Goal: Task Accomplishment & Management: Use online tool/utility

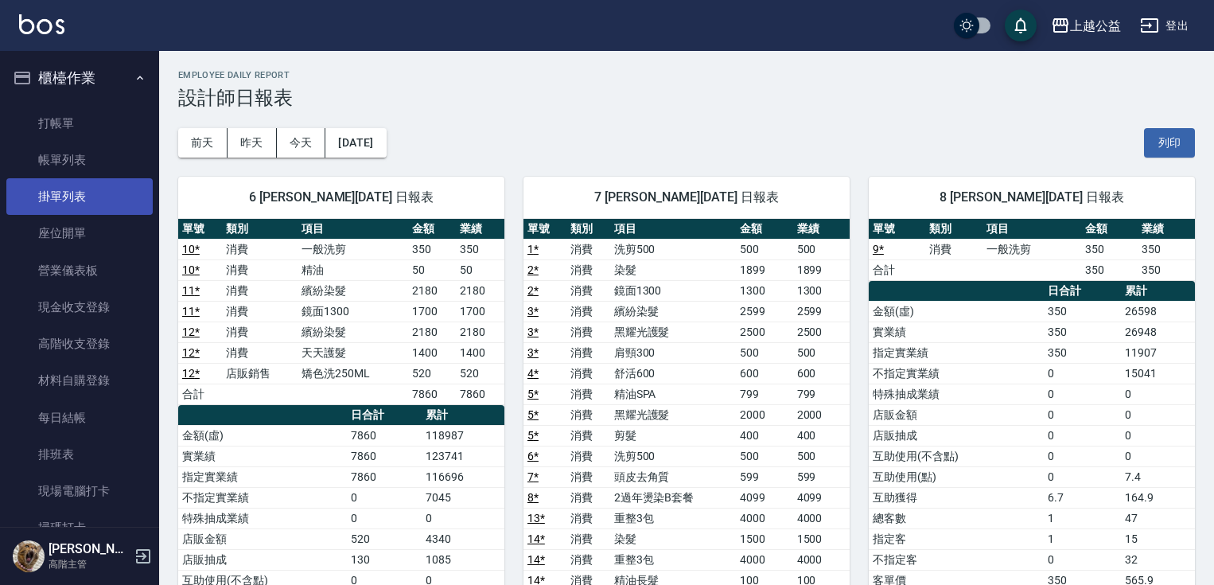
scroll to position [21, 0]
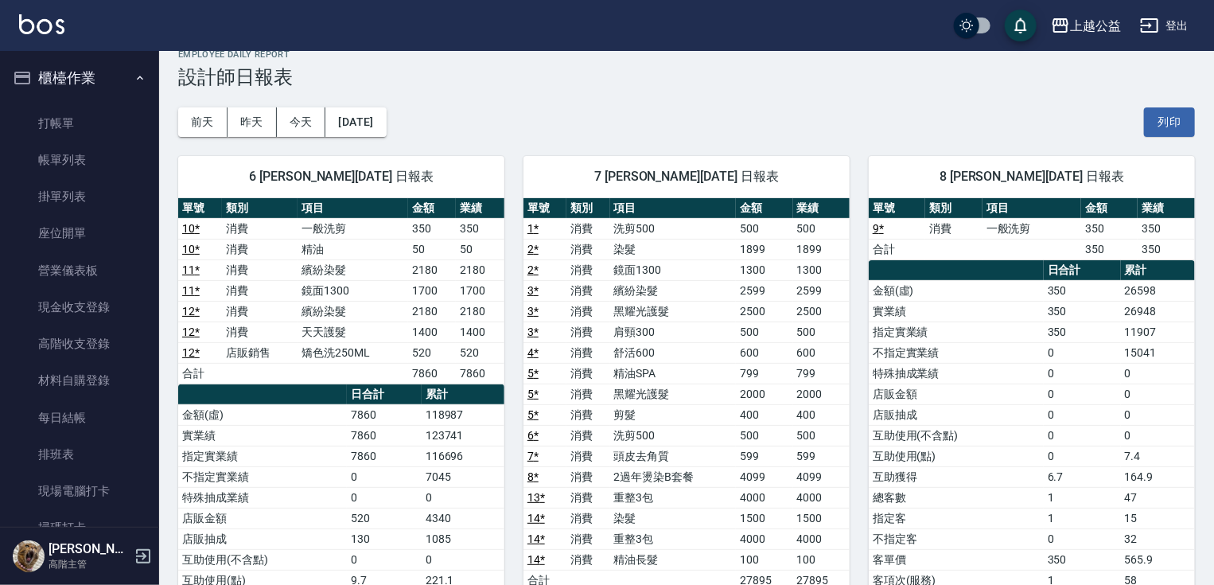
drag, startPoint x: 150, startPoint y: 130, endPoint x: 150, endPoint y: 270, distance: 140.0
click at [150, 270] on nav "櫃檯作業 打帳單 帳單列表 掛單列表 座位開單 營業儀表板 現金收支登錄 高階收支登錄 材料自購登錄 每日結帳 排班表 現場電腦打卡 掃碼打卡 預約管理 預約…" at bounding box center [79, 289] width 159 height 476
drag, startPoint x: 150, startPoint y: 134, endPoint x: 153, endPoint y: 175, distance: 41.4
click at [153, 175] on nav "櫃檯作業 打帳單 帳單列表 掛單列表 座位開單 營業儀表板 現金收支登錄 高階收支登錄 材料自購登錄 每日結帳 排班表 現場電腦打卡 掃碼打卡 預約管理 預約…" at bounding box center [79, 289] width 159 height 476
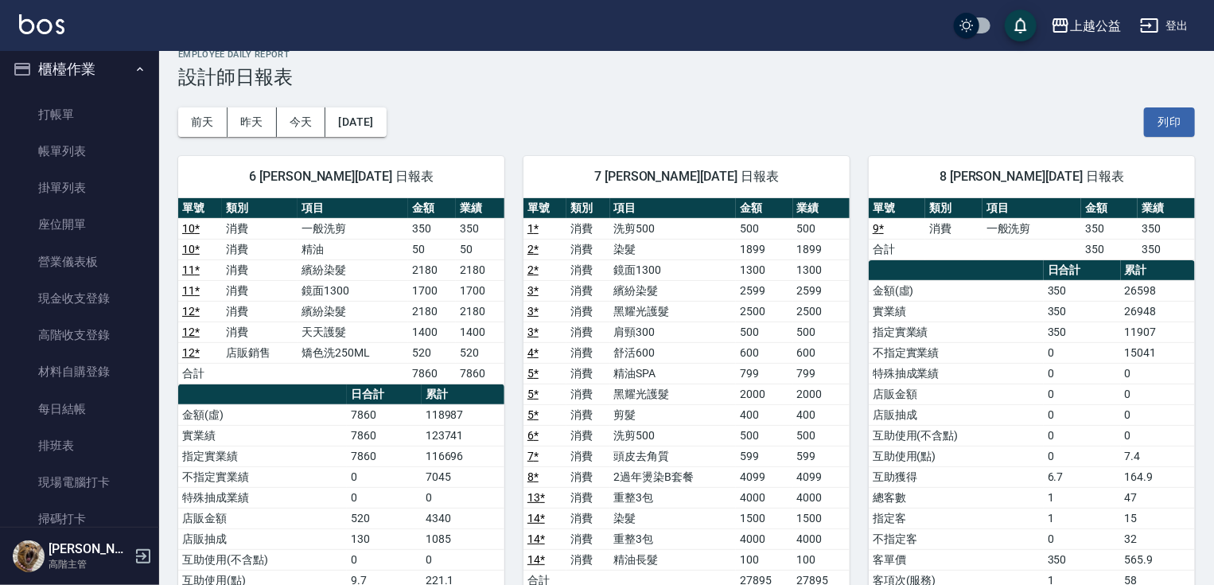
scroll to position [0, 0]
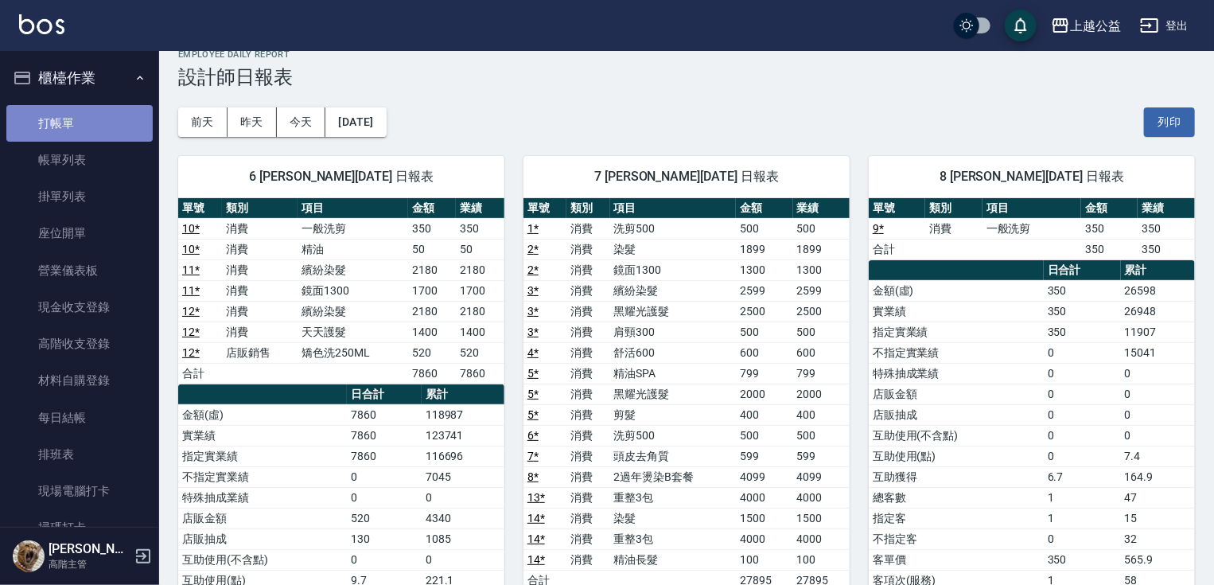
click at [83, 119] on link "打帳單" at bounding box center [79, 123] width 146 height 37
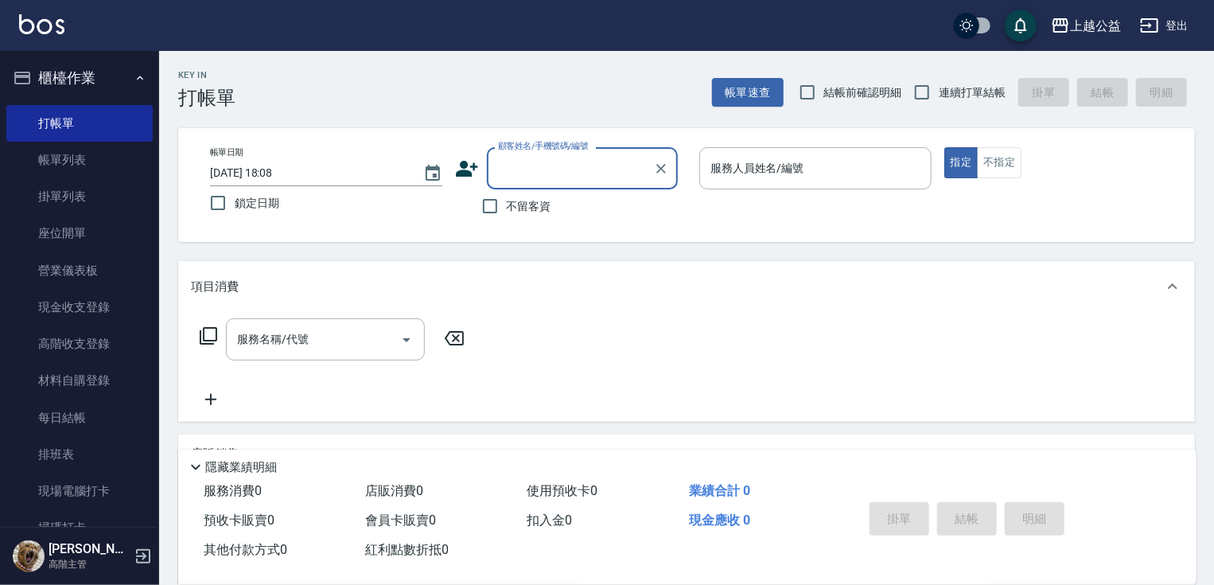
click at [543, 203] on span "不留客資" at bounding box center [529, 206] width 45 height 17
click at [507, 203] on input "不留客資" at bounding box center [489, 205] width 33 height 33
checkbox input "true"
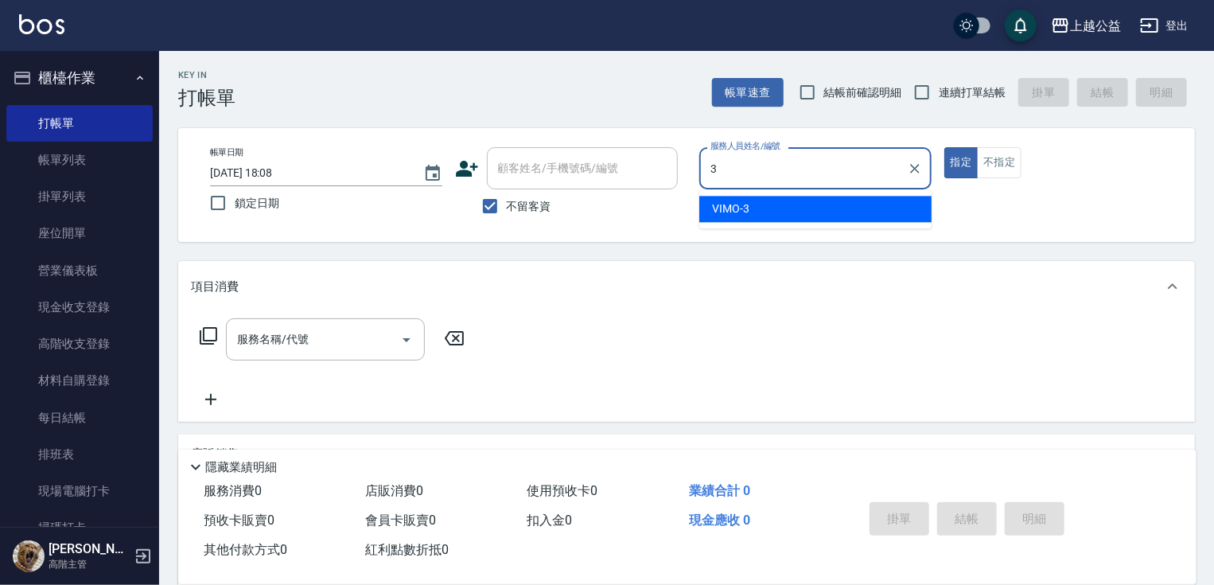
type input "VIMO-3"
type button "true"
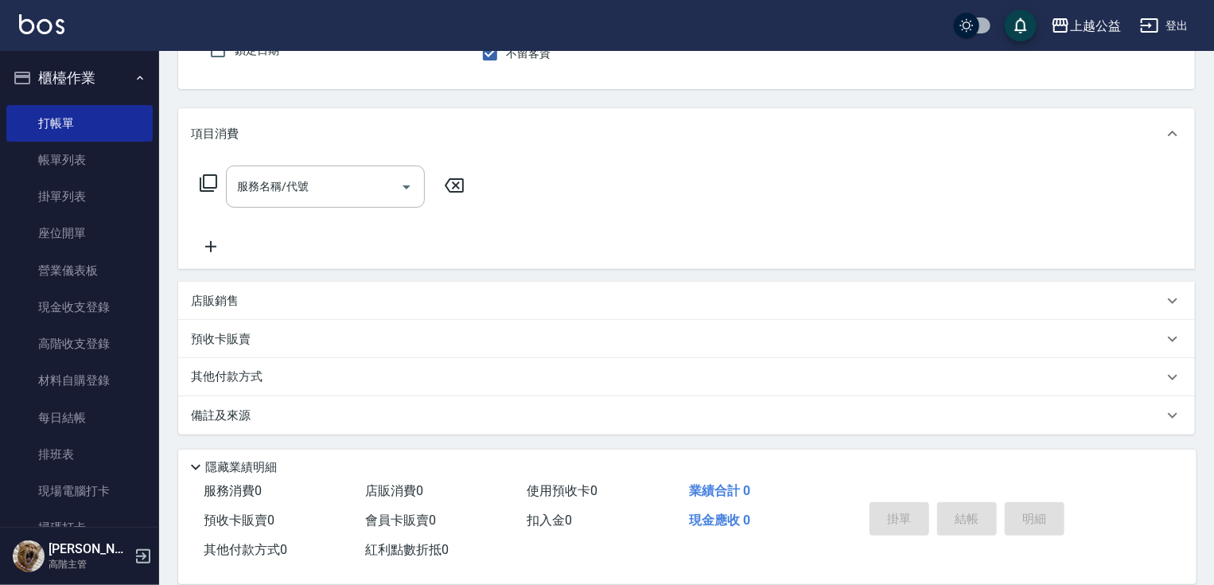
drag, startPoint x: 534, startPoint y: 300, endPoint x: 538, endPoint y: 400, distance: 100.3
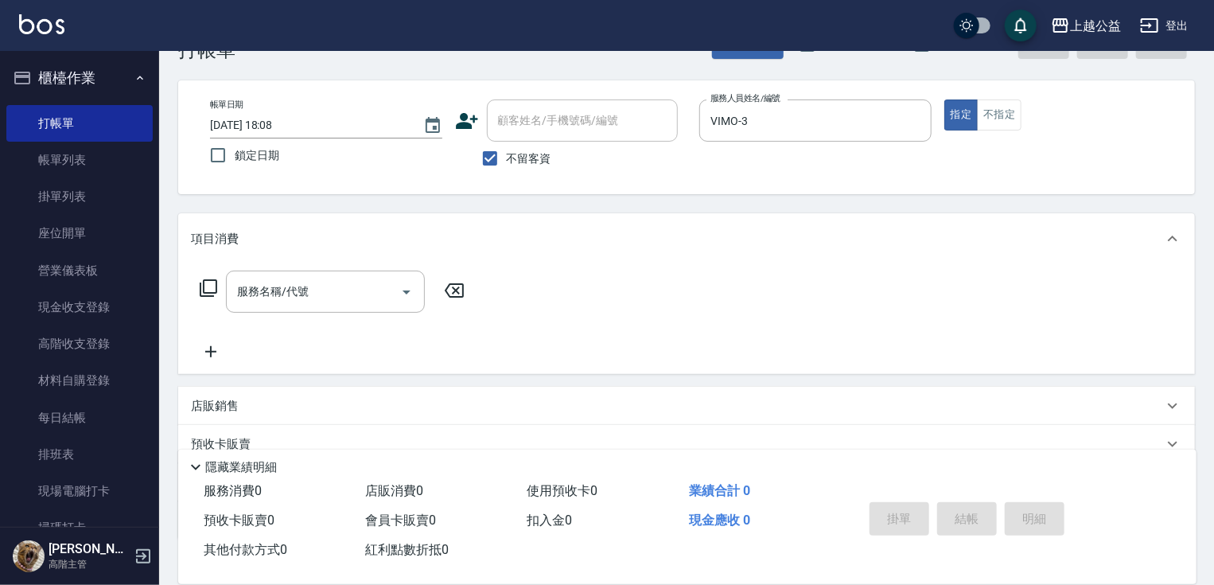
scroll to position [51, 0]
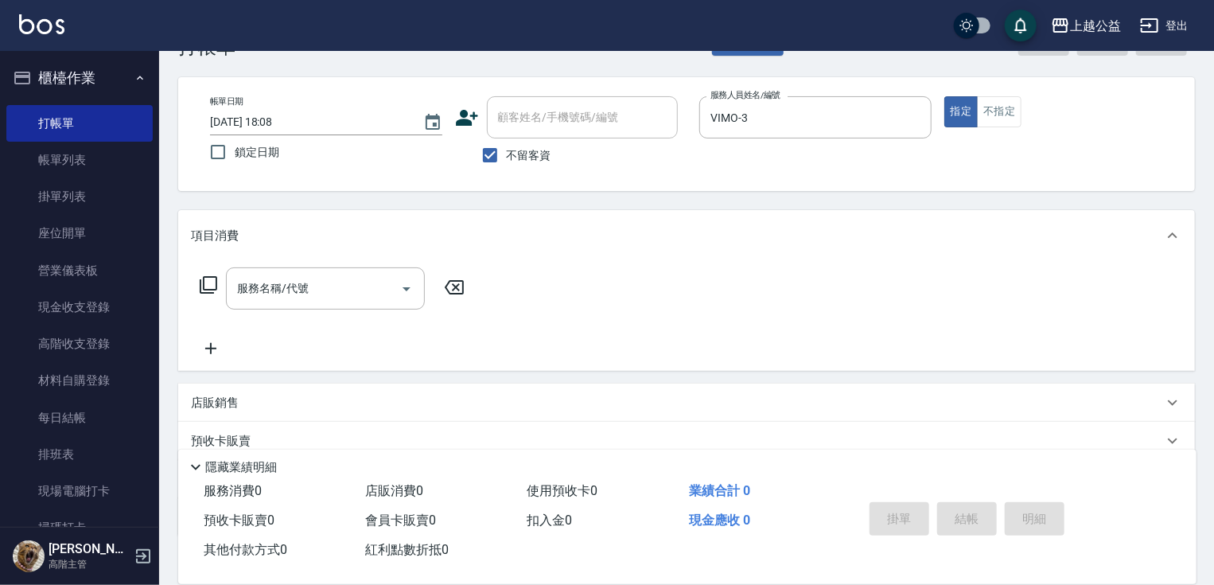
click at [310, 395] on div "店販銷售" at bounding box center [677, 403] width 972 height 17
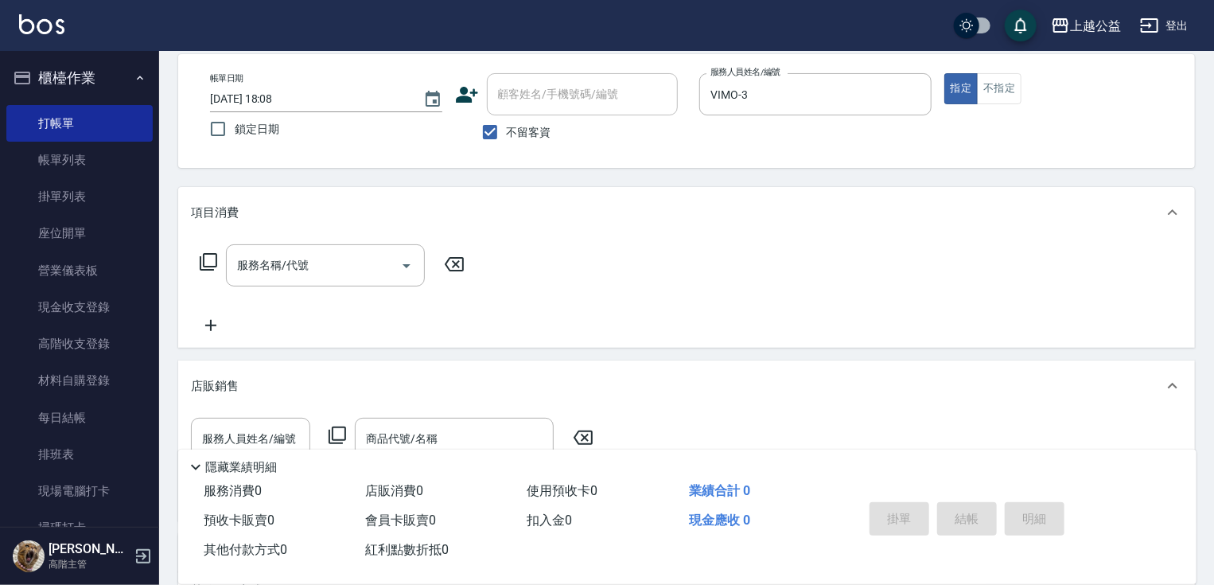
drag, startPoint x: 442, startPoint y: 347, endPoint x: 314, endPoint y: 445, distance: 161.2
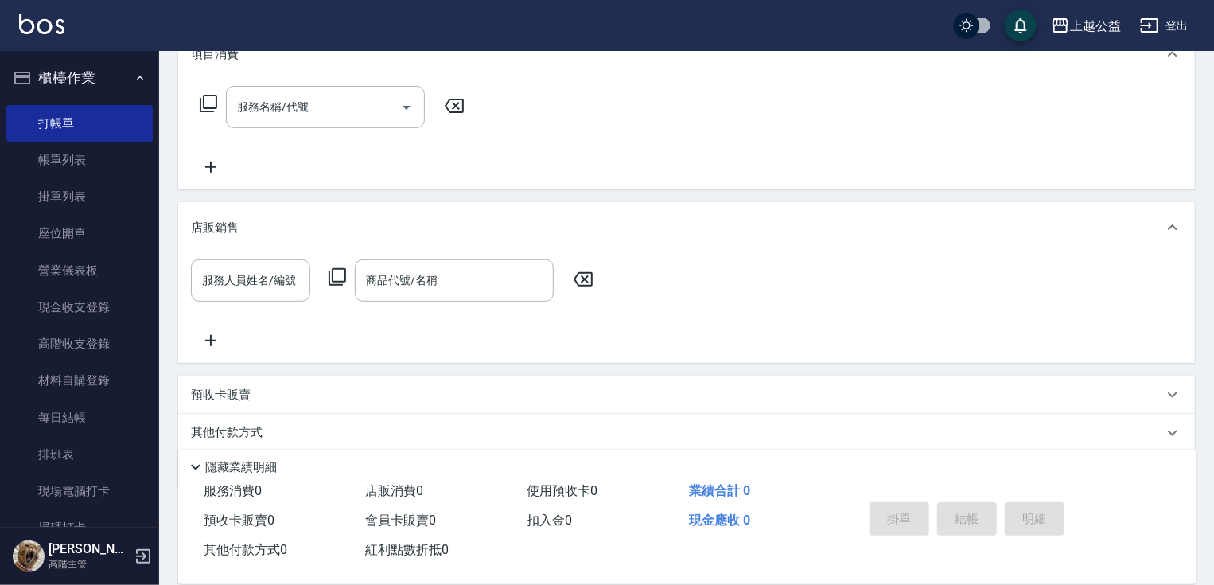
scroll to position [267, 0]
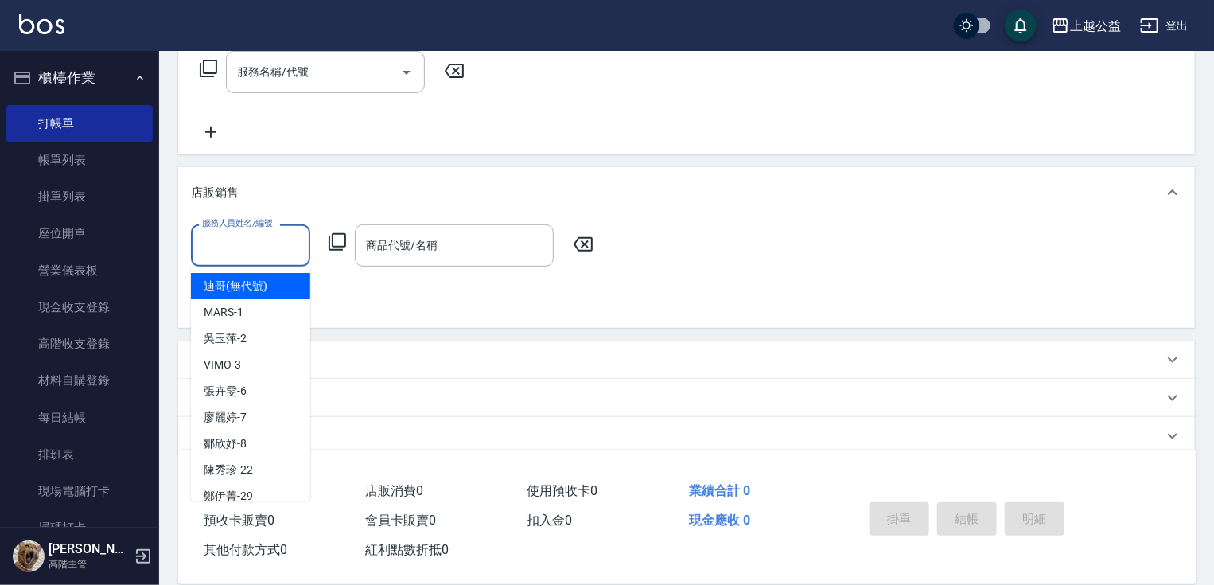
drag, startPoint x: 283, startPoint y: 237, endPoint x: 304, endPoint y: 240, distance: 20.9
click at [286, 237] on input "服務人員姓名/編號" at bounding box center [250, 245] width 105 height 28
type input "VIMO-3"
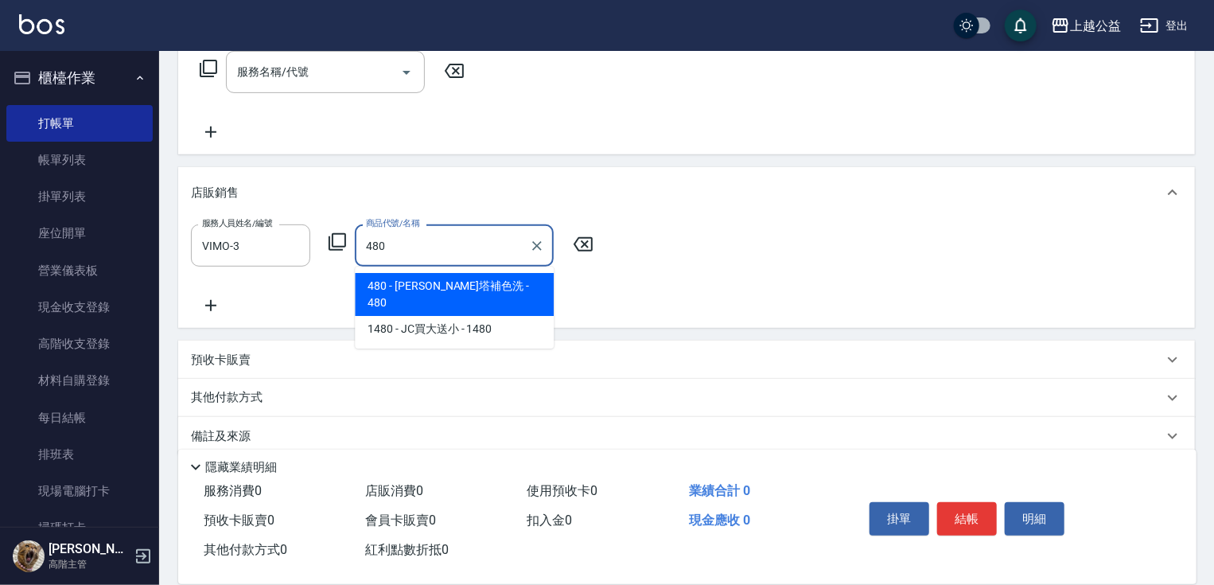
type input "480"
click at [592, 194] on div "店販銷售" at bounding box center [677, 193] width 972 height 17
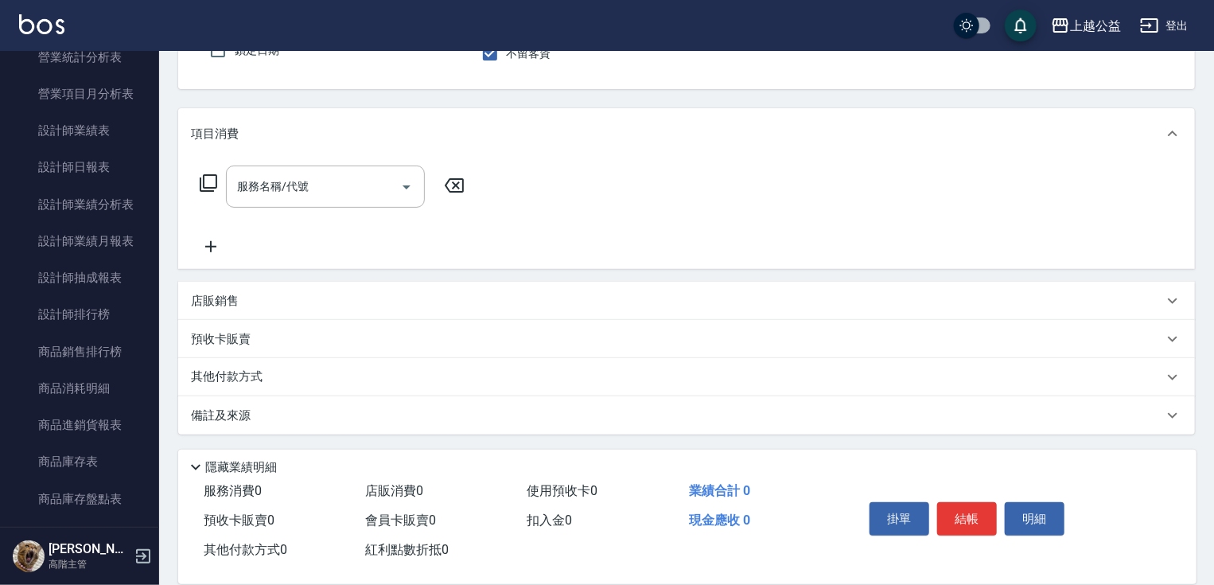
scroll to position [1038, 0]
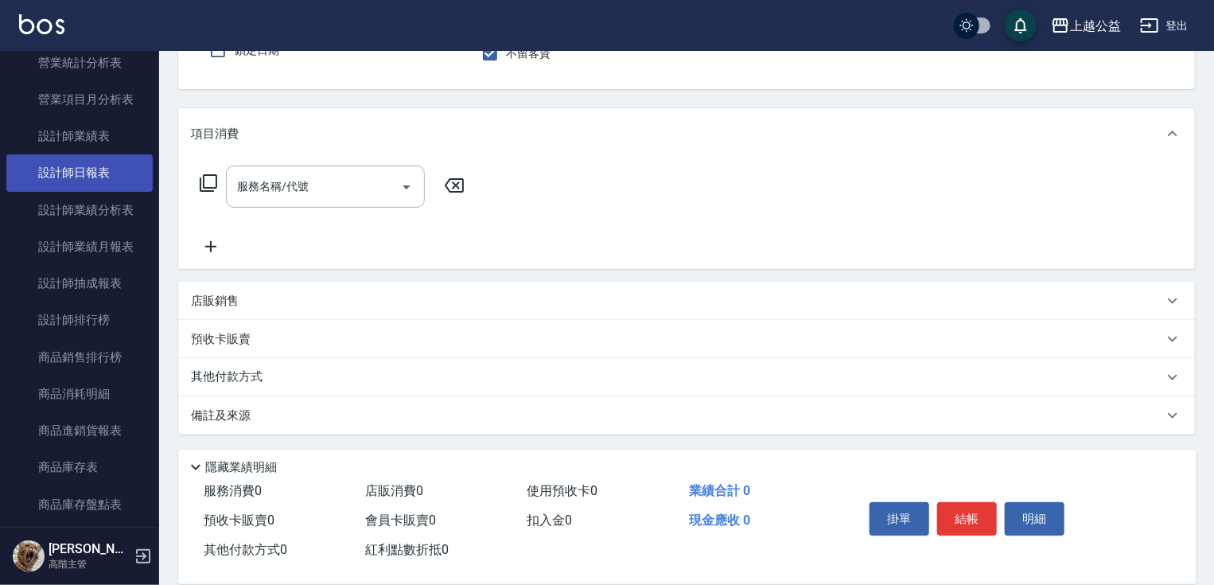
click at [104, 177] on link "設計師日報表" at bounding box center [79, 172] width 146 height 37
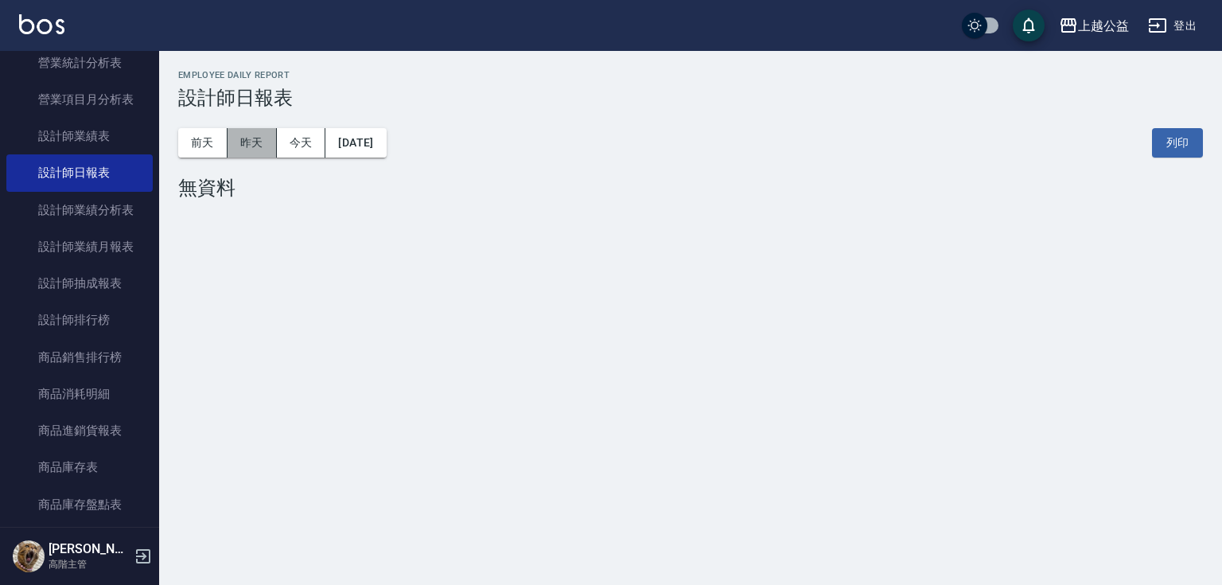
click at [247, 142] on button "昨天" at bounding box center [251, 142] width 49 height 29
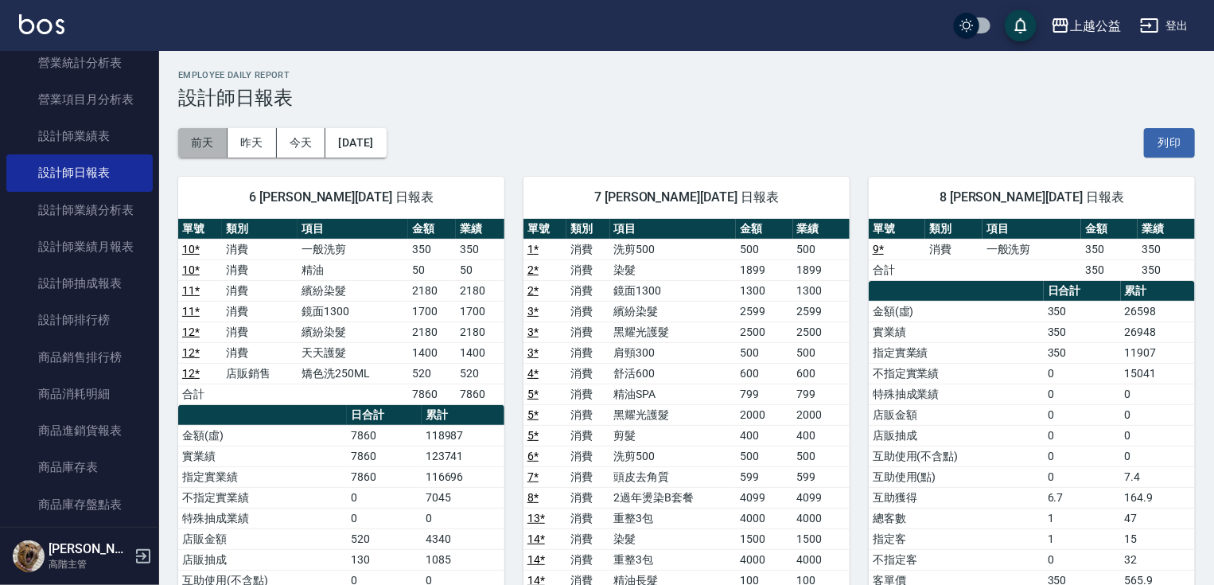
click at [200, 137] on button "前天" at bounding box center [202, 142] width 49 height 29
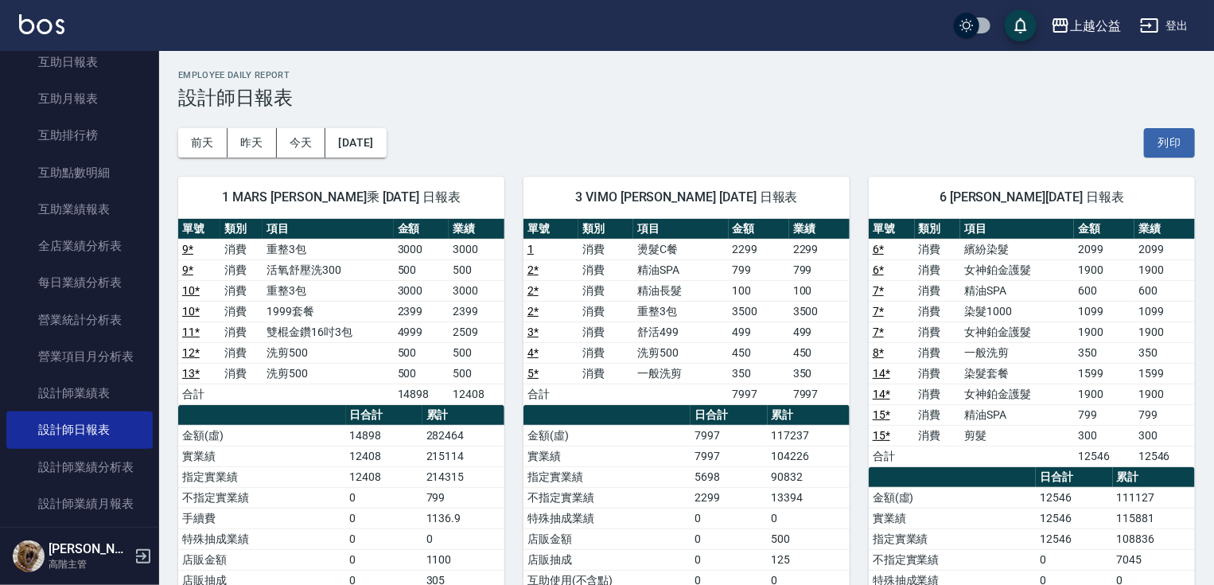
scroll to position [749, 0]
